Goal: Information Seeking & Learning: Check status

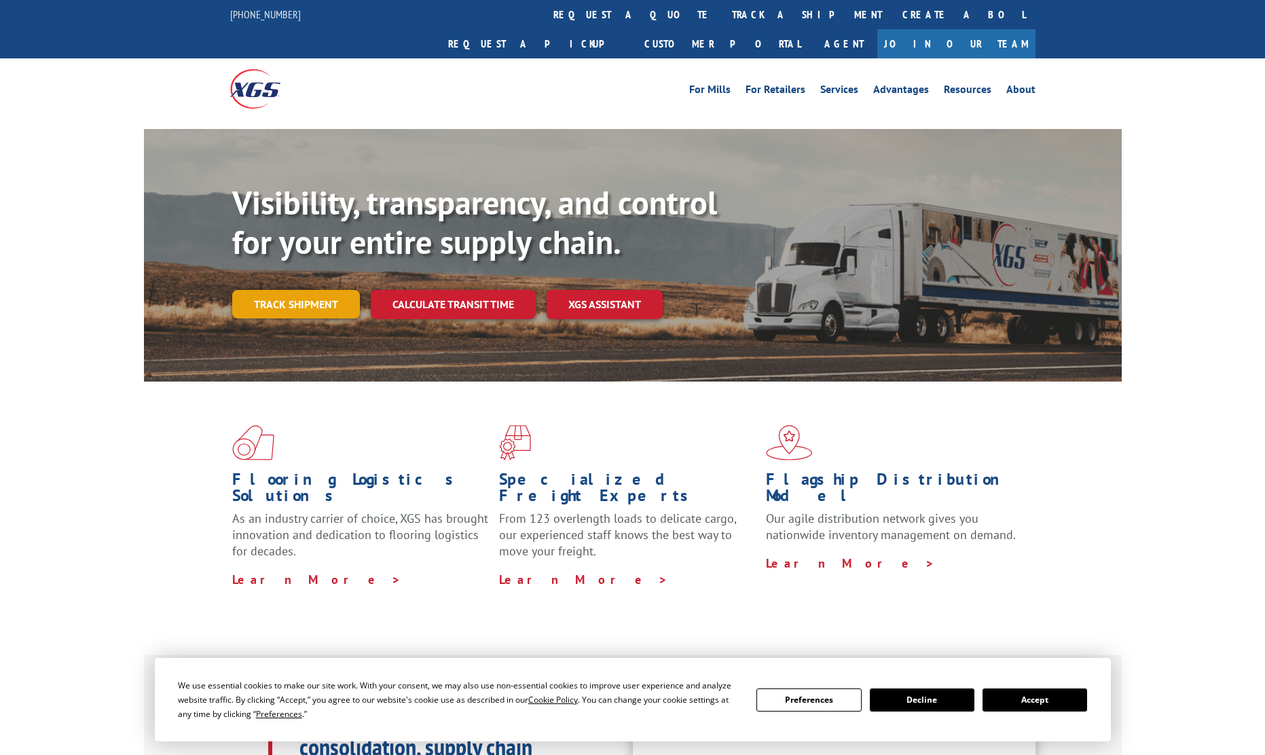
click at [295, 290] on link "Track shipment" at bounding box center [296, 304] width 128 height 29
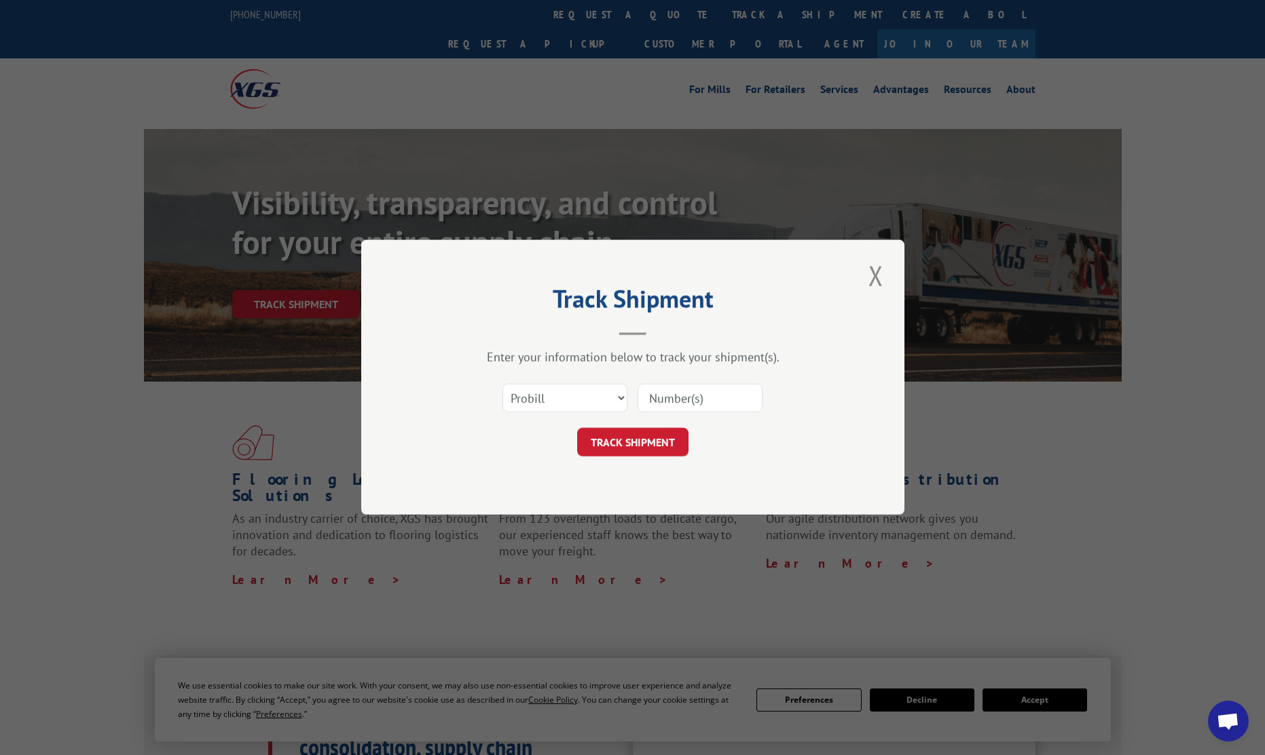
click at [690, 399] on input at bounding box center [700, 398] width 125 height 29
click at [585, 395] on select "Select category... Probill BOL PO" at bounding box center [565, 398] width 125 height 29
select select "bol"
click at [503, 384] on select "Select category... Probill BOL PO" at bounding box center [565, 398] width 125 height 29
click at [676, 395] on input at bounding box center [700, 398] width 125 height 29
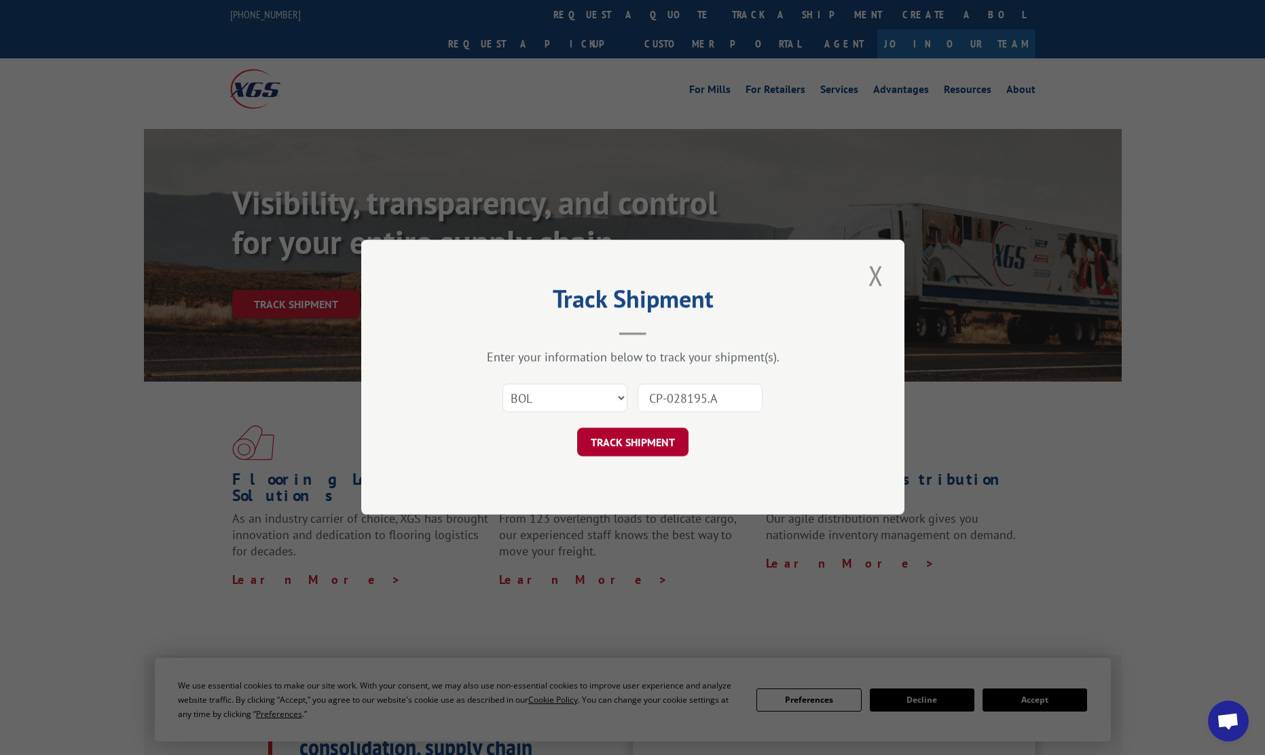
type input "CP-028195.A"
click at [661, 433] on button "TRACK SHIPMENT" at bounding box center [632, 443] width 111 height 29
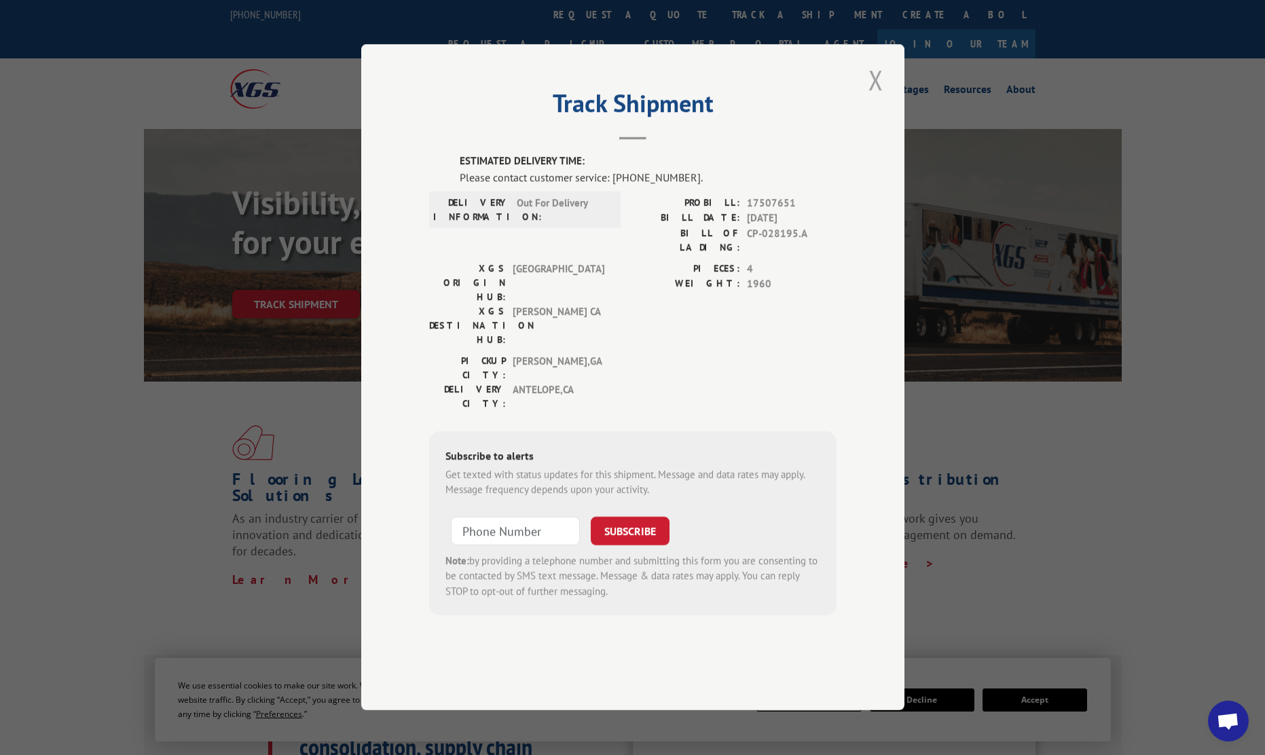
click at [879, 98] on button "Close modal" at bounding box center [876, 79] width 23 height 37
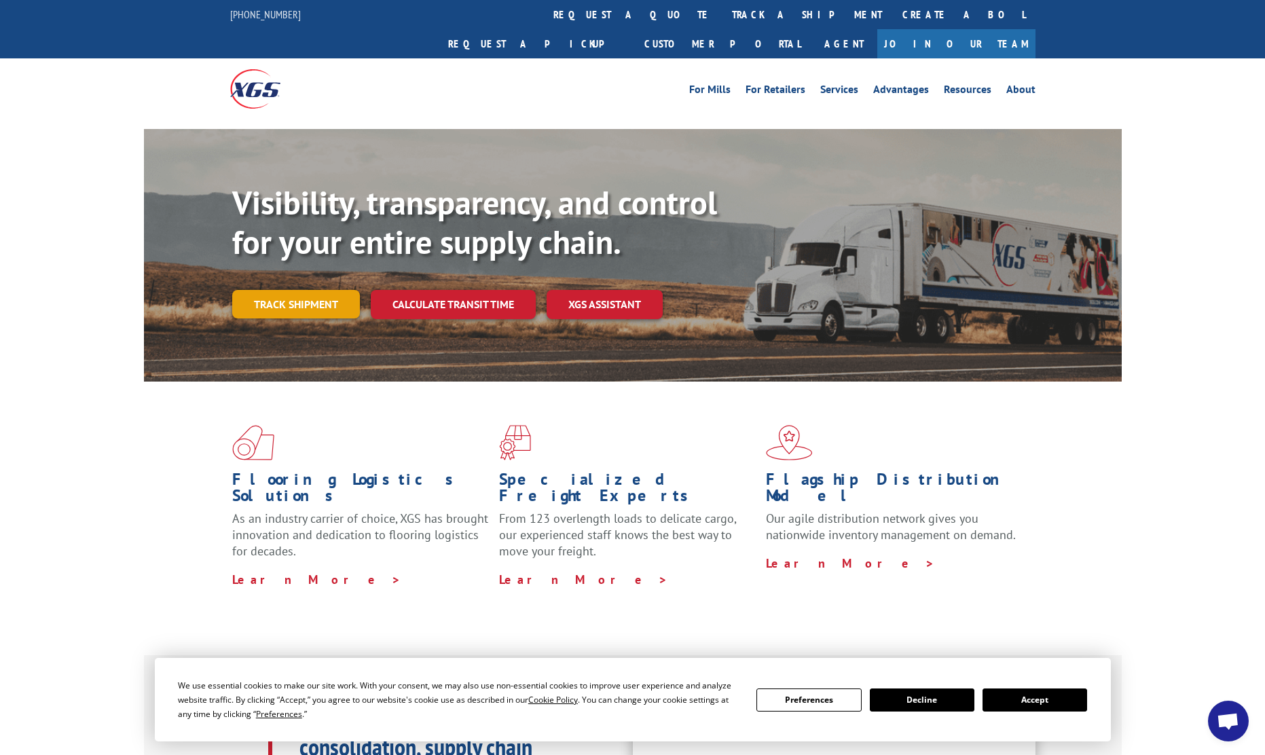
click at [297, 290] on link "Track shipment" at bounding box center [296, 304] width 128 height 29
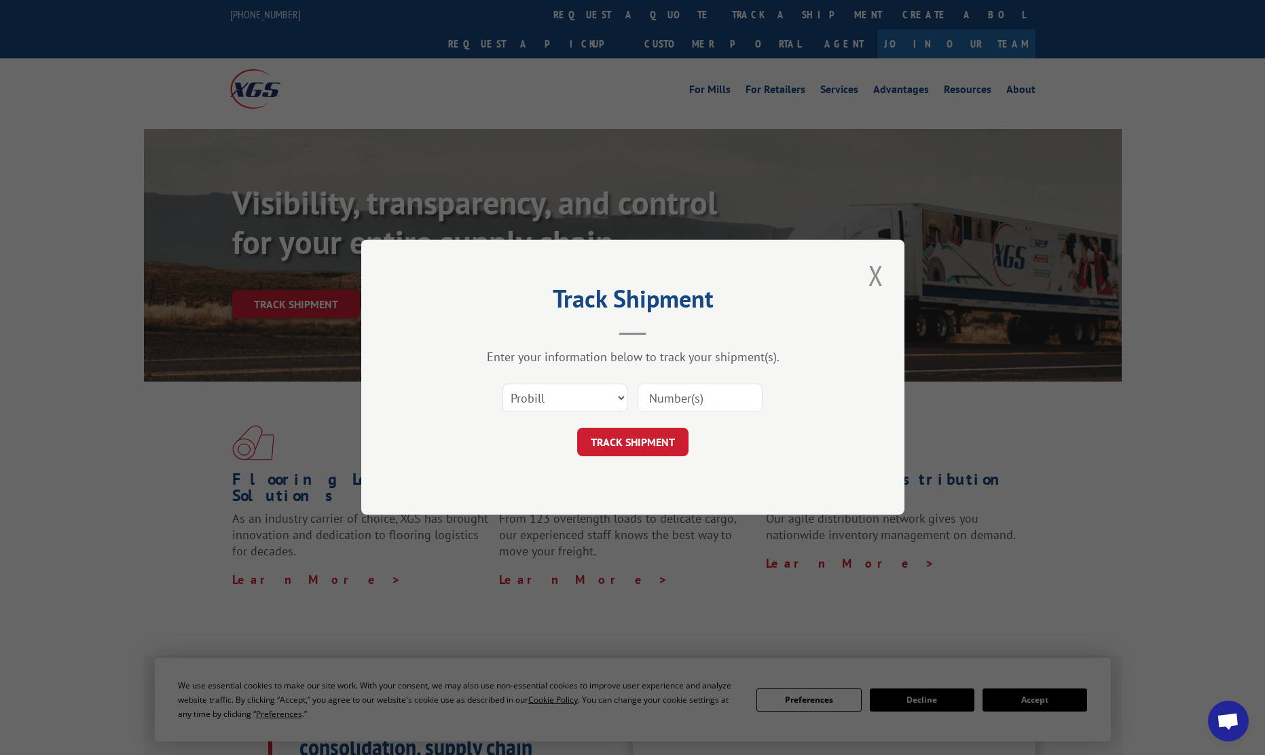
click at [692, 398] on input at bounding box center [700, 398] width 125 height 29
type input "17510598"
click at [640, 443] on button "TRACK SHIPMENT" at bounding box center [632, 443] width 111 height 29
